Goal: Navigation & Orientation: Find specific page/section

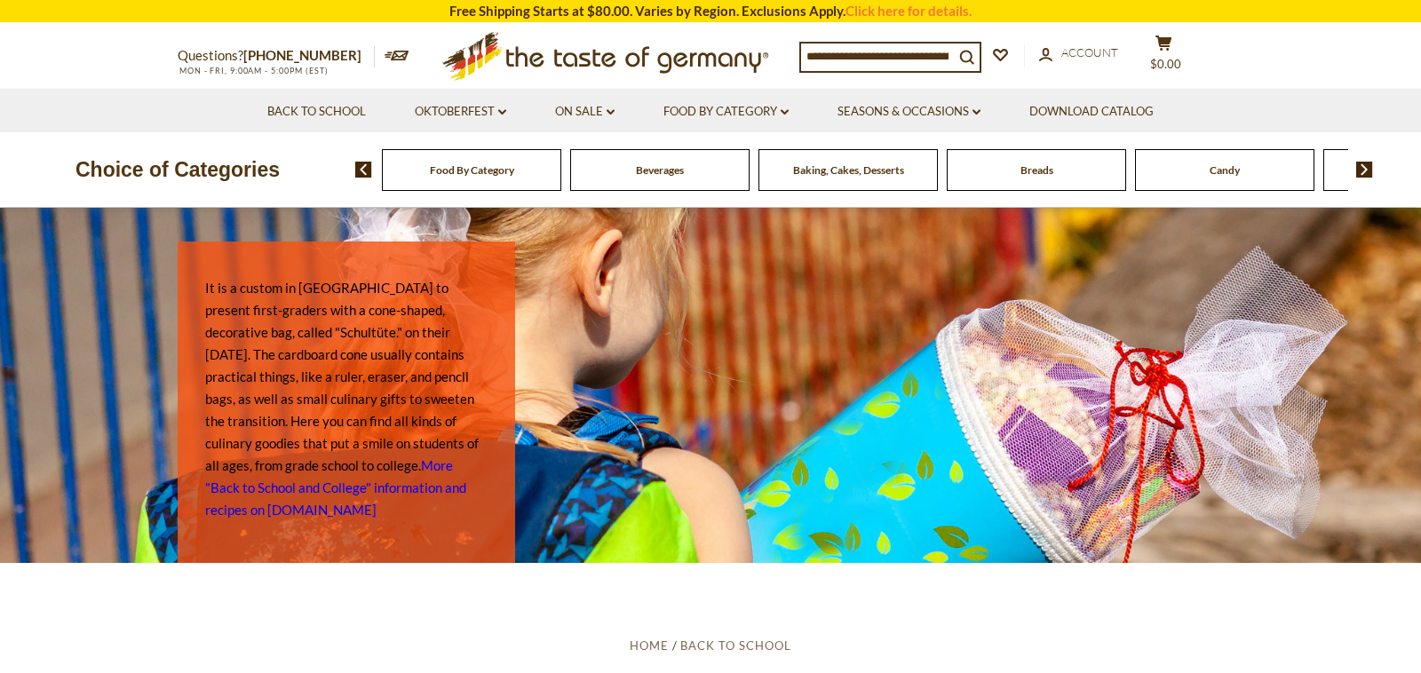
click at [1366, 166] on img at bounding box center [1364, 170] width 17 height 16
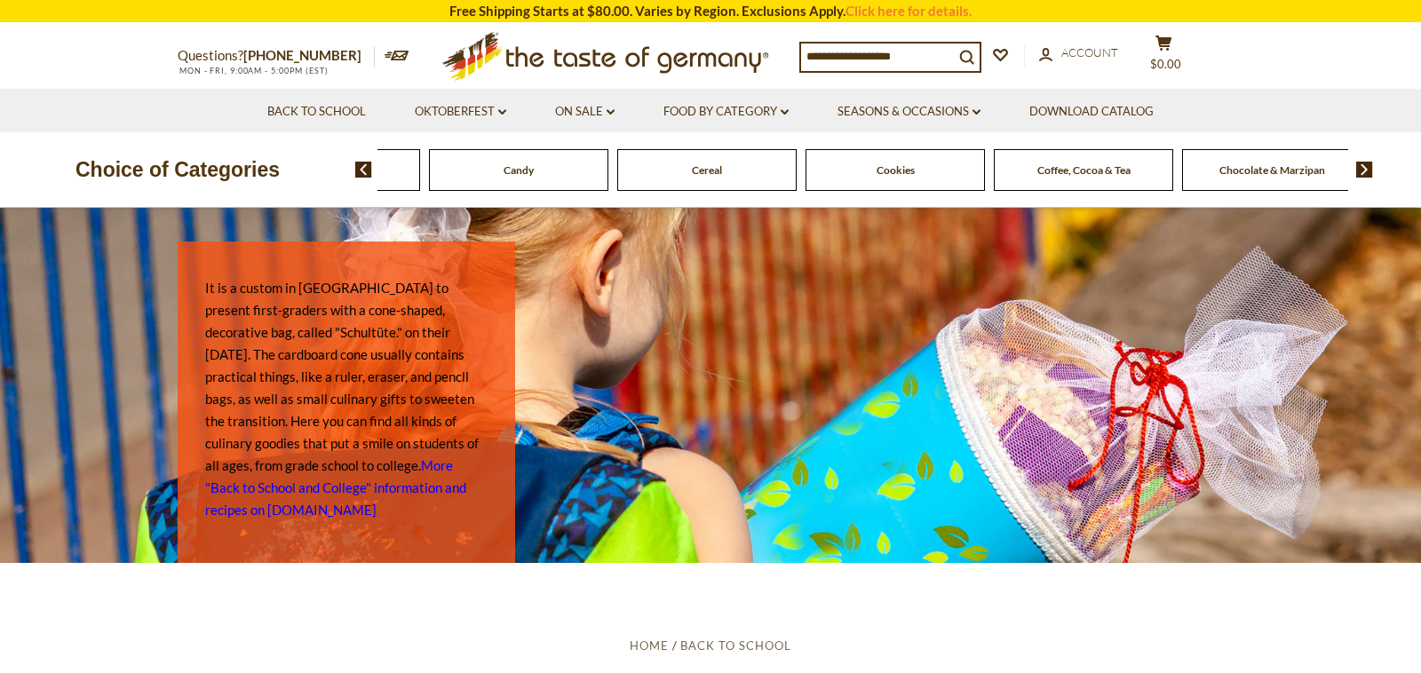
click at [1366, 166] on img at bounding box center [1364, 170] width 17 height 16
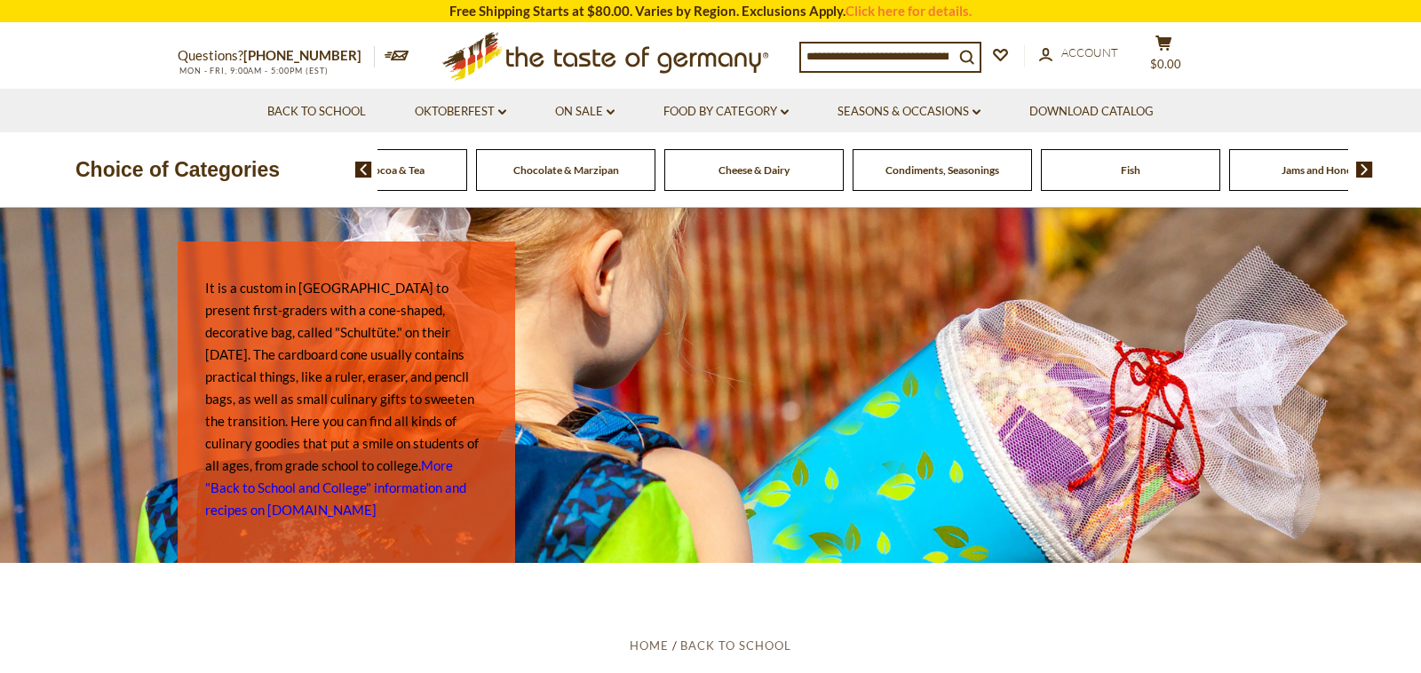
click at [1366, 166] on img at bounding box center [1364, 170] width 17 height 16
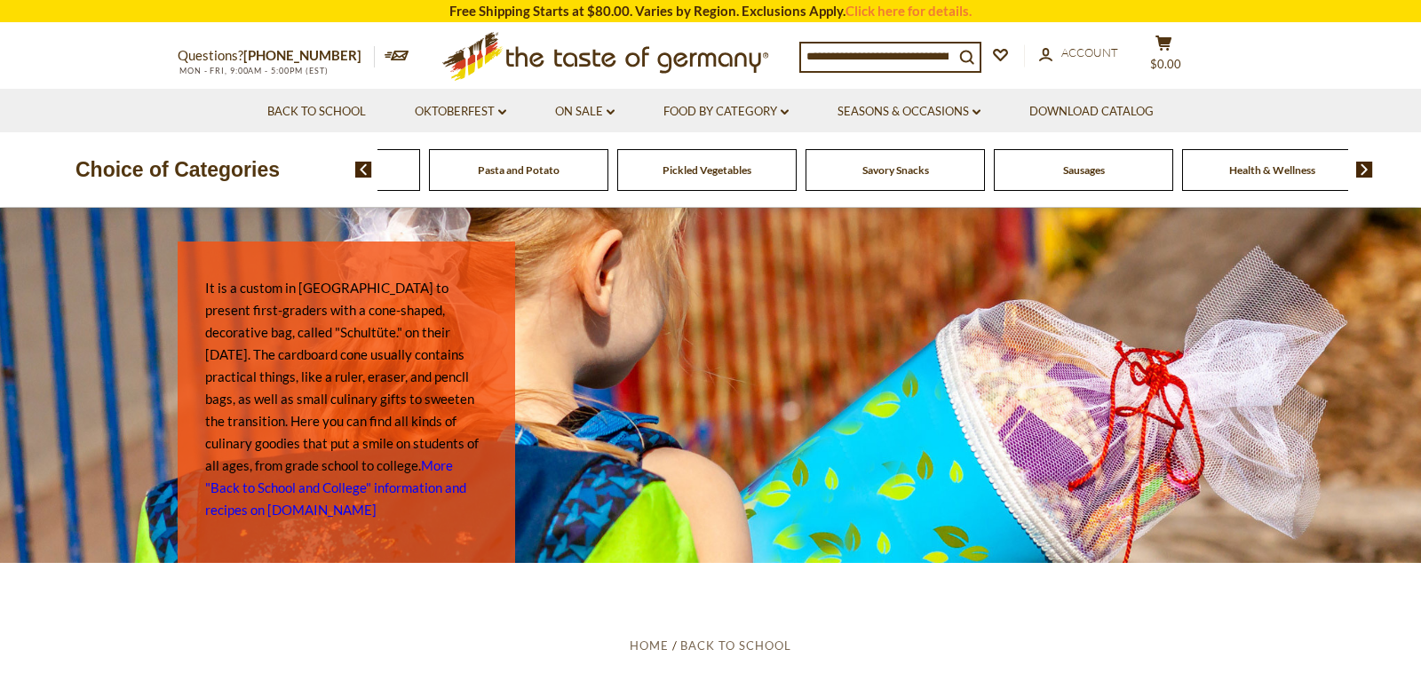
click at [886, 168] on span "Savory Snacks" at bounding box center [895, 169] width 67 height 13
